Goal: Find specific page/section: Find specific page/section

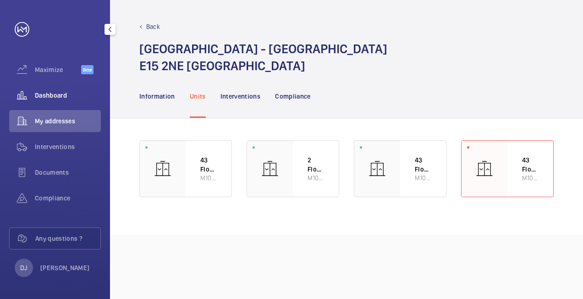
click at [61, 97] on span "Dashboard" at bounding box center [68, 95] width 66 height 9
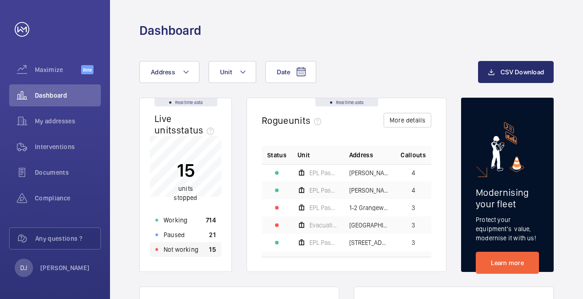
click at [204, 248] on div "Not working 15" at bounding box center [186, 249] width 72 height 15
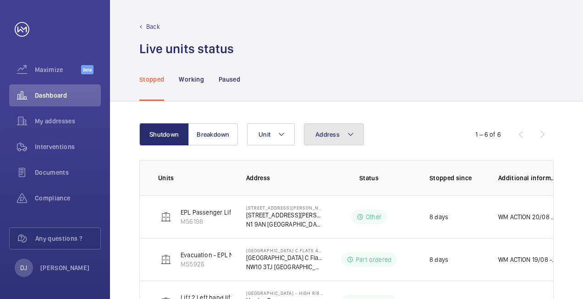
click at [326, 130] on button "Address" at bounding box center [334, 134] width 60 height 22
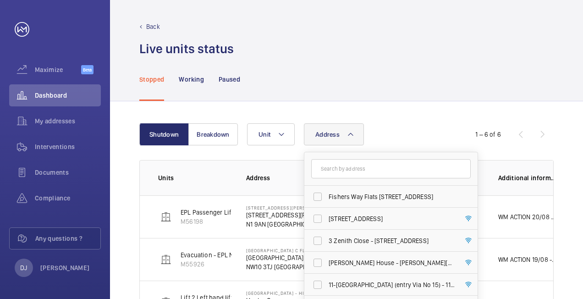
click at [354, 169] on input "text" at bounding box center [391, 168] width 160 height 19
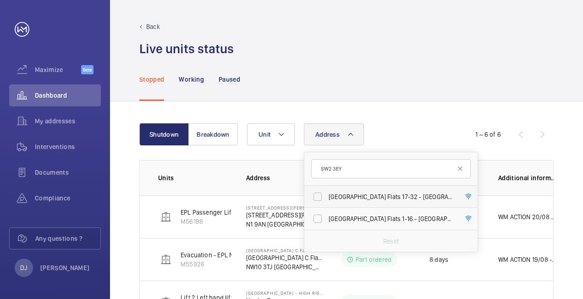
type input "SW2 3EY"
click at [364, 188] on label "[GEOGRAPHIC_DATA] Flats [STREET_ADDRESS]" at bounding box center [384, 197] width 160 height 22
click at [327, 188] on input "[GEOGRAPHIC_DATA] Flats [STREET_ADDRESS]" at bounding box center [318, 197] width 18 height 18
checkbox input "true"
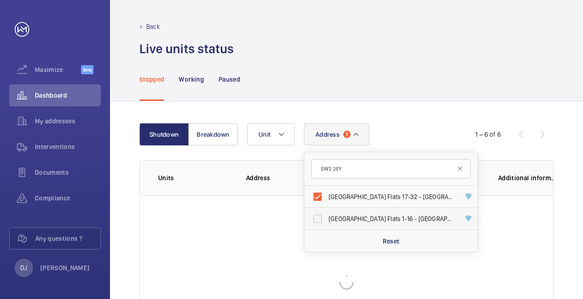
click at [339, 216] on span "[GEOGRAPHIC_DATA] Flats [STREET_ADDRESS]" at bounding box center [392, 218] width 126 height 9
click at [327, 216] on input "[GEOGRAPHIC_DATA] Flats [STREET_ADDRESS]" at bounding box center [318, 219] width 18 height 18
checkbox input "true"
drag, startPoint x: 424, startPoint y: 127, endPoint x: 286, endPoint y: 272, distance: 200.1
click at [425, 127] on div "Address [STREET_ADDRESS] Ouseley House Flats 1-16 - [STREET_ADDRESS] Reset Unit" at bounding box center [345, 134] width 197 height 22
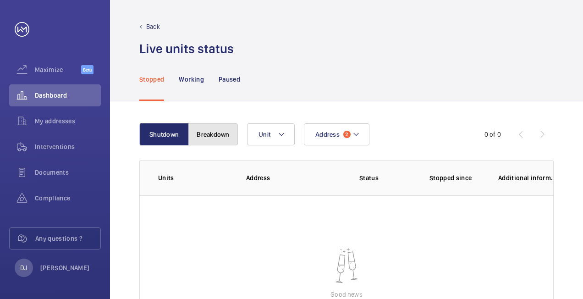
click at [228, 134] on button "Breakdown" at bounding box center [213, 134] width 50 height 22
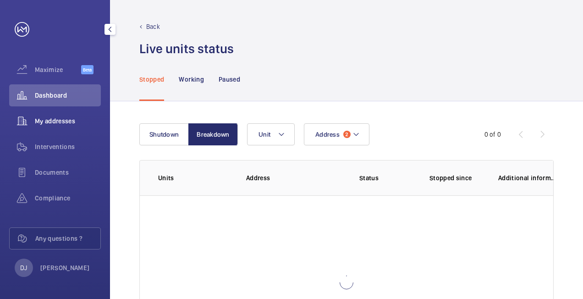
click at [55, 116] on div "My addresses" at bounding box center [55, 121] width 92 height 22
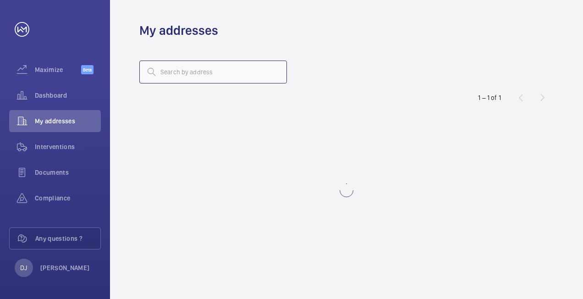
click at [204, 72] on input "text" at bounding box center [213, 72] width 148 height 23
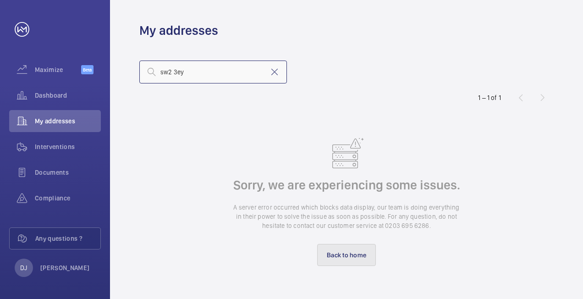
type input "sw2 3ey"
click at [350, 255] on link "Back to home" at bounding box center [346, 255] width 59 height 22
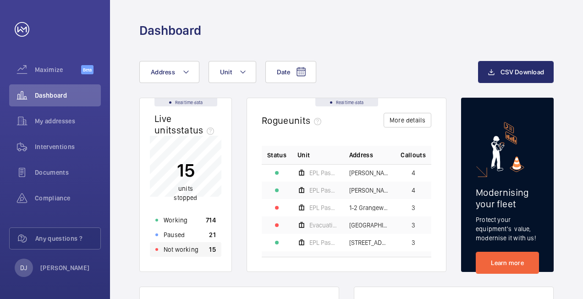
click at [213, 250] on p "15" at bounding box center [212, 249] width 7 height 9
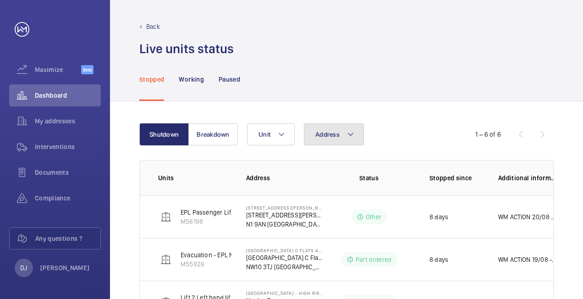
click at [346, 133] on button "Address" at bounding box center [334, 134] width 60 height 22
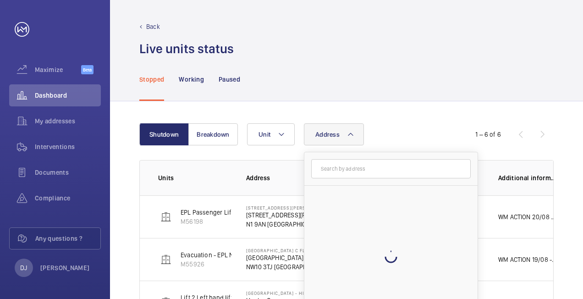
click at [358, 163] on input "text" at bounding box center [391, 168] width 160 height 19
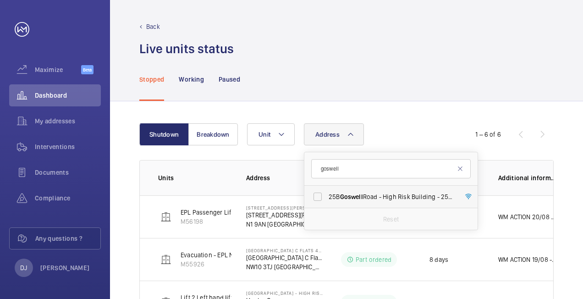
type input "goswell"
drag, startPoint x: 376, startPoint y: 198, endPoint x: 387, endPoint y: 173, distance: 26.5
click at [377, 196] on span "[STREET_ADDRESS]" at bounding box center [392, 196] width 126 height 9
click at [327, 196] on input "[STREET_ADDRESS]" at bounding box center [318, 197] width 18 height 18
checkbox input "true"
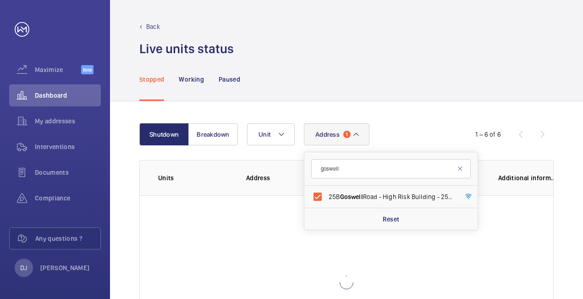
click at [421, 106] on div "Shutdown Breakdown Address 1 goswell [STREET_ADDRESS] Reset Unit 1 – 6 of 6 Uni…" at bounding box center [346, 246] width 473 height 290
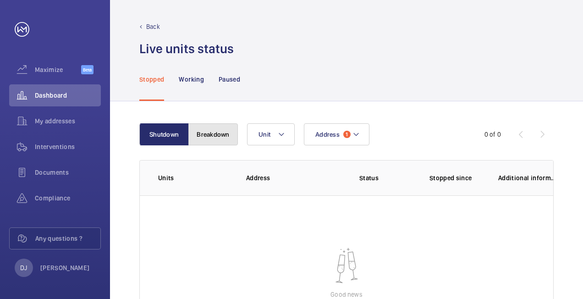
click at [223, 144] on button "Breakdown" at bounding box center [213, 134] width 50 height 22
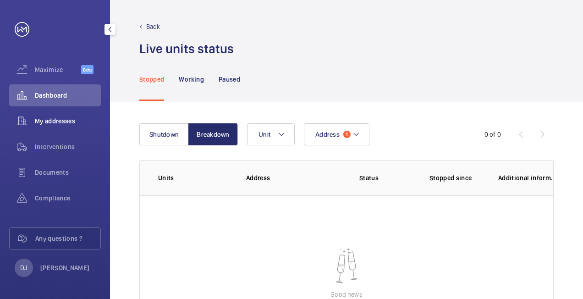
click at [40, 121] on span "My addresses" at bounding box center [68, 120] width 66 height 9
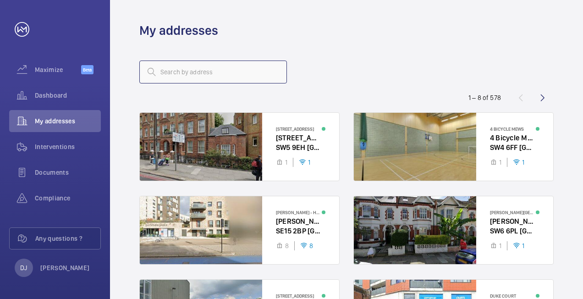
click at [242, 65] on input "text" at bounding box center [213, 72] width 148 height 23
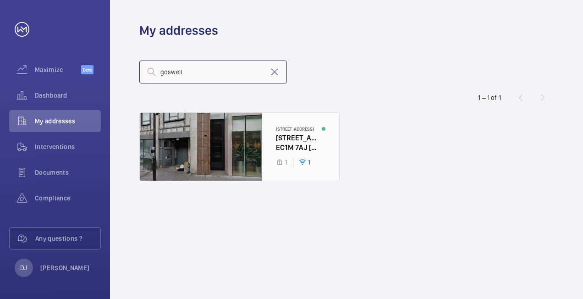
type input "goswell"
click at [264, 139] on div at bounding box center [239, 147] width 199 height 68
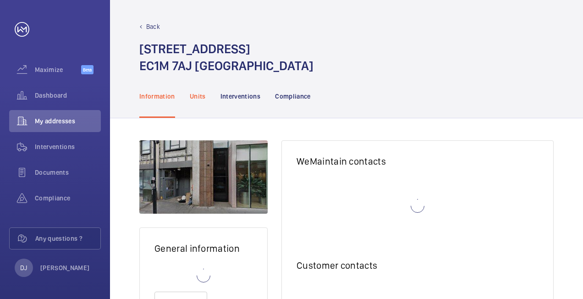
click at [200, 96] on p "Units" at bounding box center [198, 96] width 16 height 9
